Goal: Task Accomplishment & Management: Manage account settings

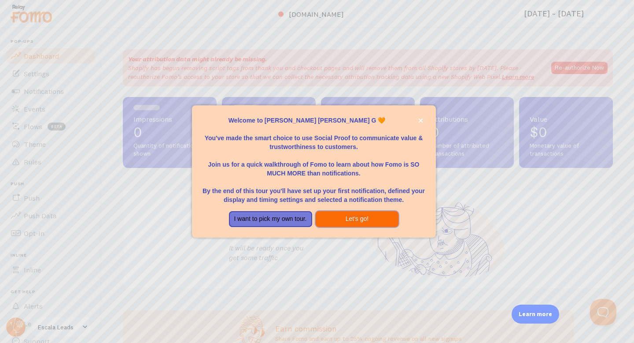
click at [374, 223] on button "Let's go!" at bounding box center [357, 219] width 83 height 16
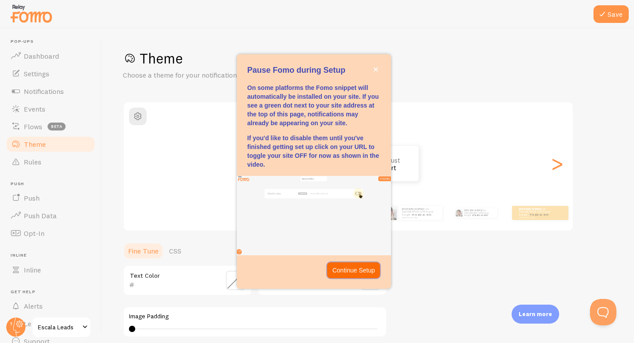
click at [348, 270] on p "Continue Setup" at bounding box center [354, 270] width 43 height 9
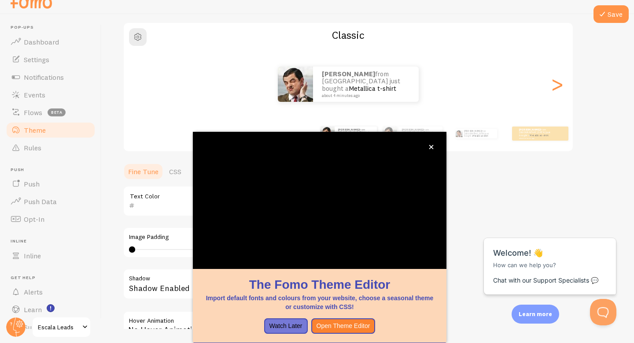
scroll to position [65, 0]
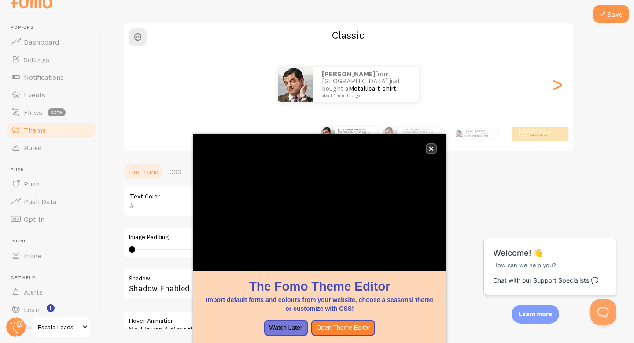
click at [433, 148] on icon "close," at bounding box center [431, 148] width 5 height 5
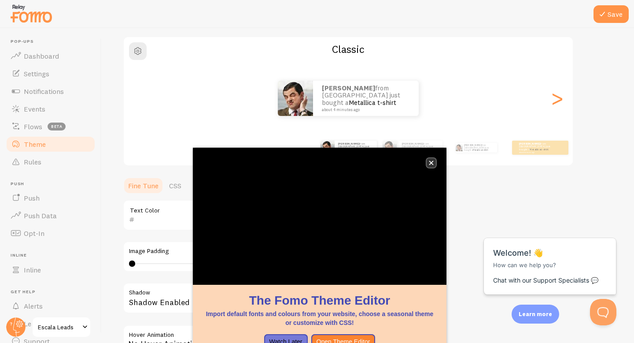
click at [434, 163] on button "close," at bounding box center [431, 162] width 9 height 9
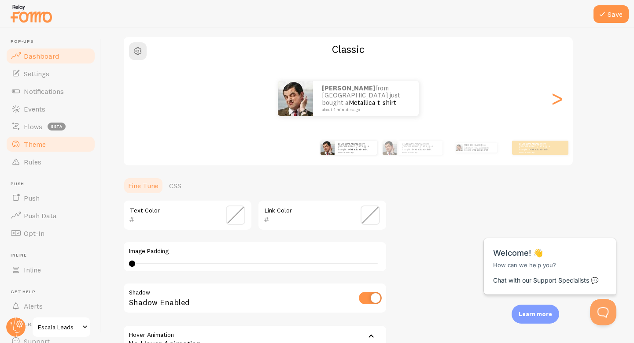
click at [46, 60] on link "Dashboard" at bounding box center [50, 56] width 91 height 18
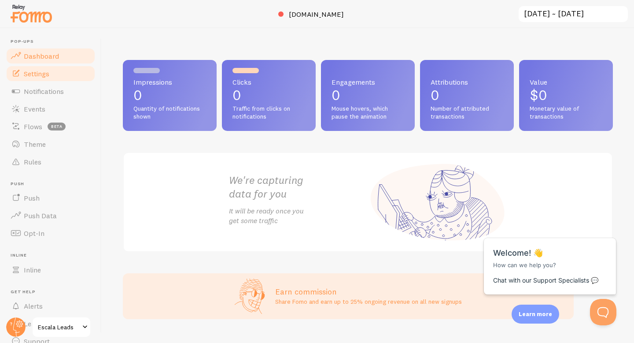
click at [33, 69] on span "Settings" at bounding box center [37, 73] width 26 height 9
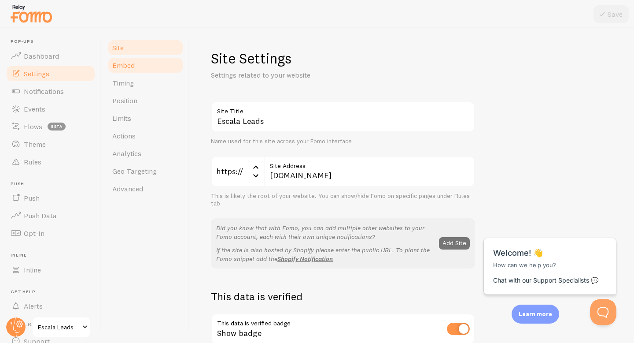
click at [124, 70] on link "Embed" at bounding box center [145, 65] width 77 height 18
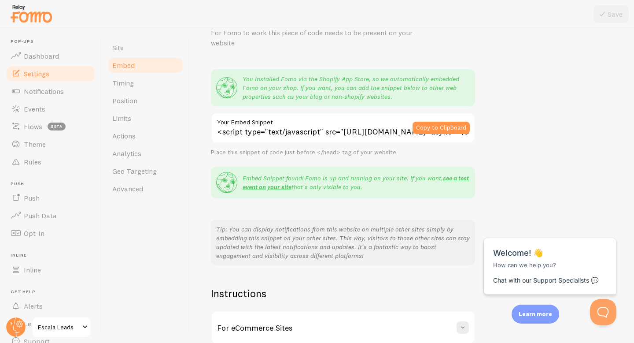
scroll to position [7, 0]
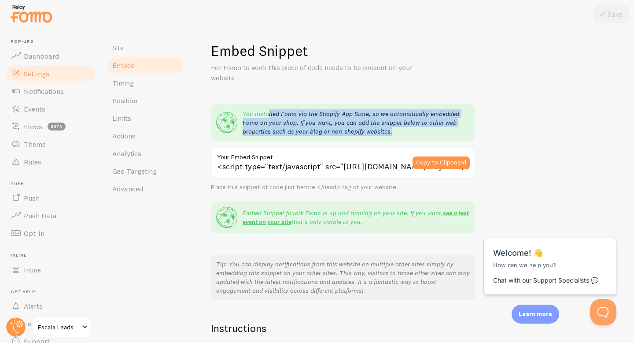
drag, startPoint x: 269, startPoint y: 114, endPoint x: 396, endPoint y: 136, distance: 128.9
click at [396, 136] on div "You installed Fomo via the Shopify App Store, so we automatically embedded Fomo…" at bounding box center [343, 122] width 264 height 37
click at [401, 131] on p "You installed Fomo via the Shopify App Store, so we automatically embedded Fomo…" at bounding box center [356, 122] width 227 height 26
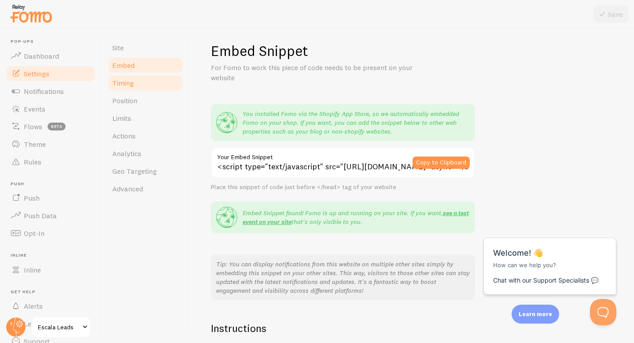
click at [140, 81] on link "Timing" at bounding box center [145, 83] width 77 height 18
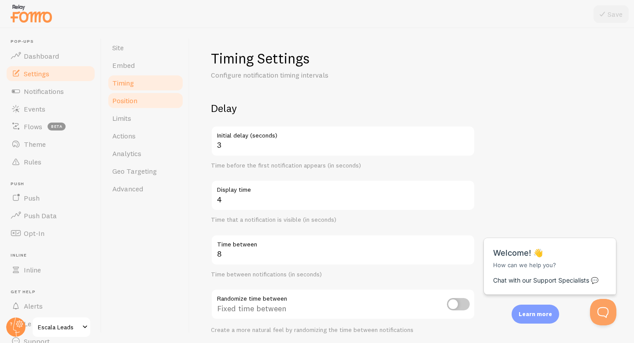
click at [135, 95] on link "Position" at bounding box center [145, 101] width 77 height 18
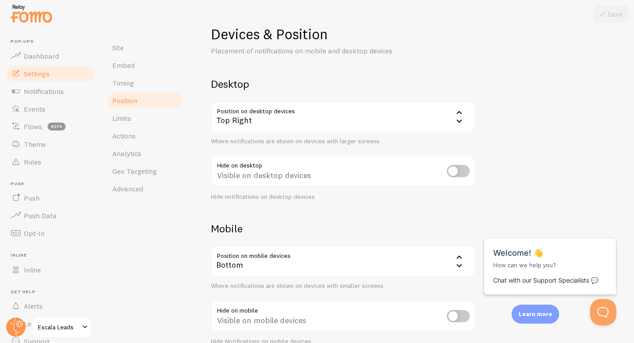
scroll to position [28, 0]
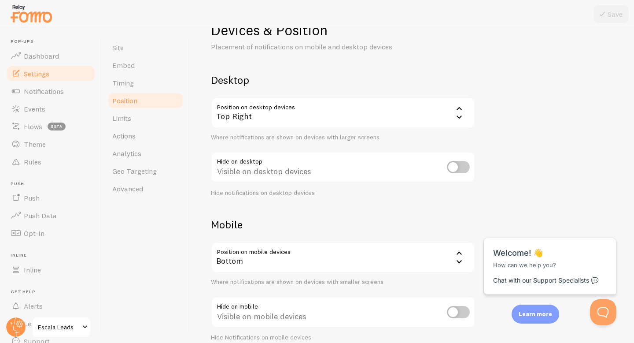
click at [461, 169] on input "checkbox" at bounding box center [458, 167] width 23 height 12
checkbox input "true"
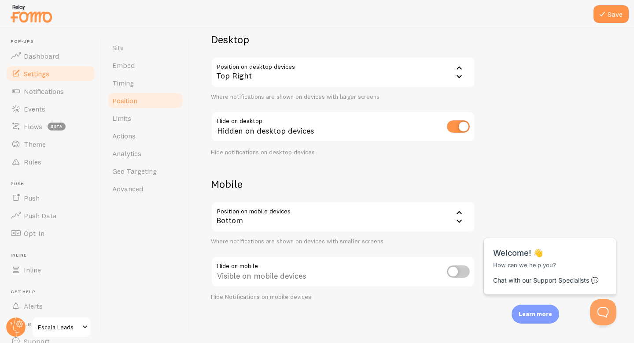
click at [457, 271] on input "checkbox" at bounding box center [458, 271] width 23 height 12
checkbox input "true"
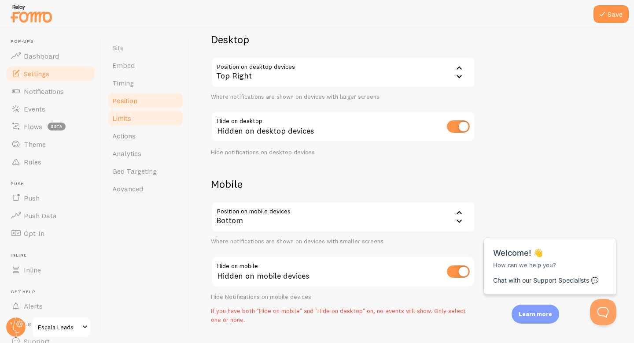
click at [137, 122] on link "Limits" at bounding box center [145, 118] width 77 height 18
click at [614, 16] on button "Save" at bounding box center [611, 14] width 35 height 18
click at [132, 124] on link "Limits" at bounding box center [145, 118] width 77 height 18
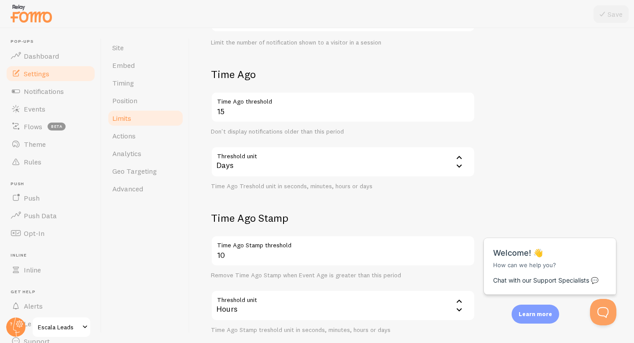
scroll to position [228, 0]
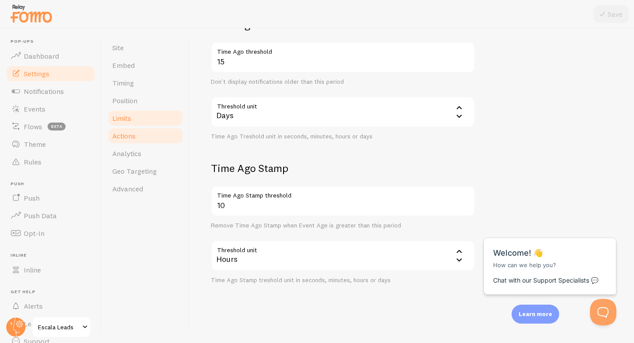
click at [146, 136] on link "Actions" at bounding box center [145, 136] width 77 height 18
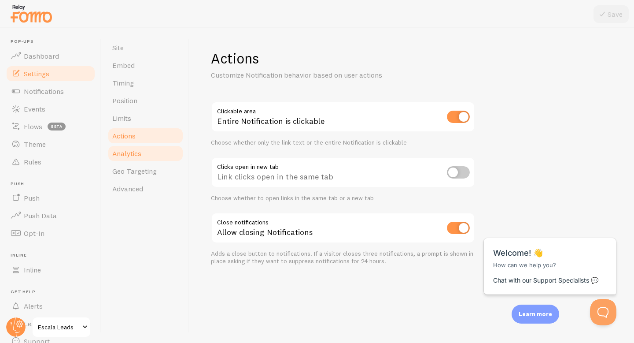
click at [141, 146] on link "Analytics" at bounding box center [145, 154] width 77 height 18
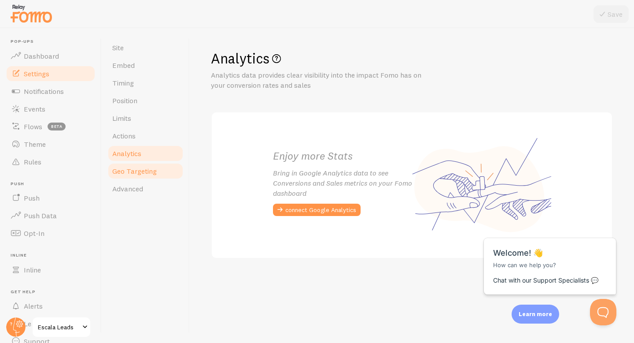
click at [137, 167] on span "Geo Targeting" at bounding box center [134, 171] width 44 height 9
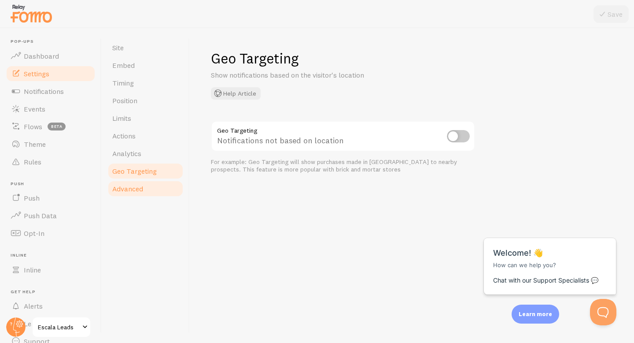
click at [135, 191] on span "Advanced" at bounding box center [127, 188] width 31 height 9
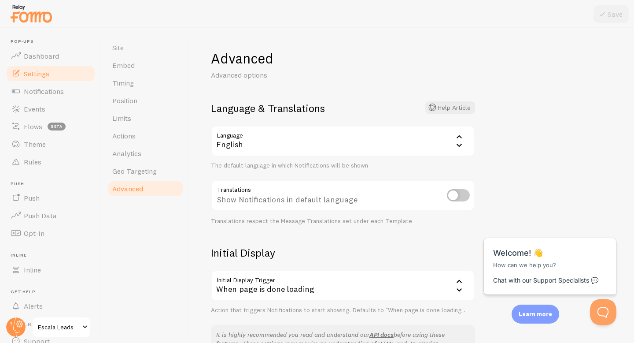
scroll to position [33, 0]
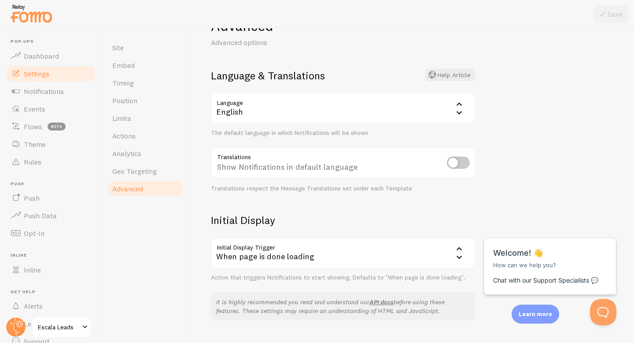
click at [338, 99] on div "English" at bounding box center [343, 108] width 264 height 31
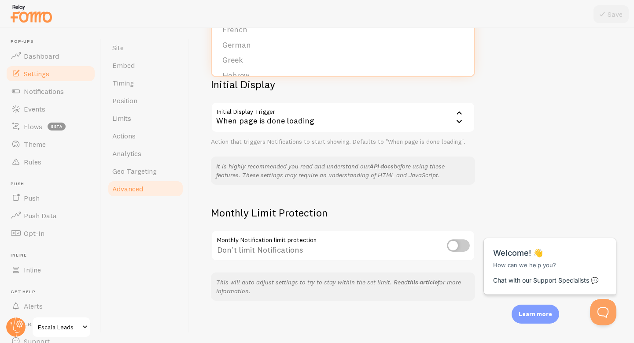
scroll to position [154, 0]
click at [33, 156] on link "Rules" at bounding box center [50, 162] width 91 height 18
